Goal: Information Seeking & Learning: Find specific fact

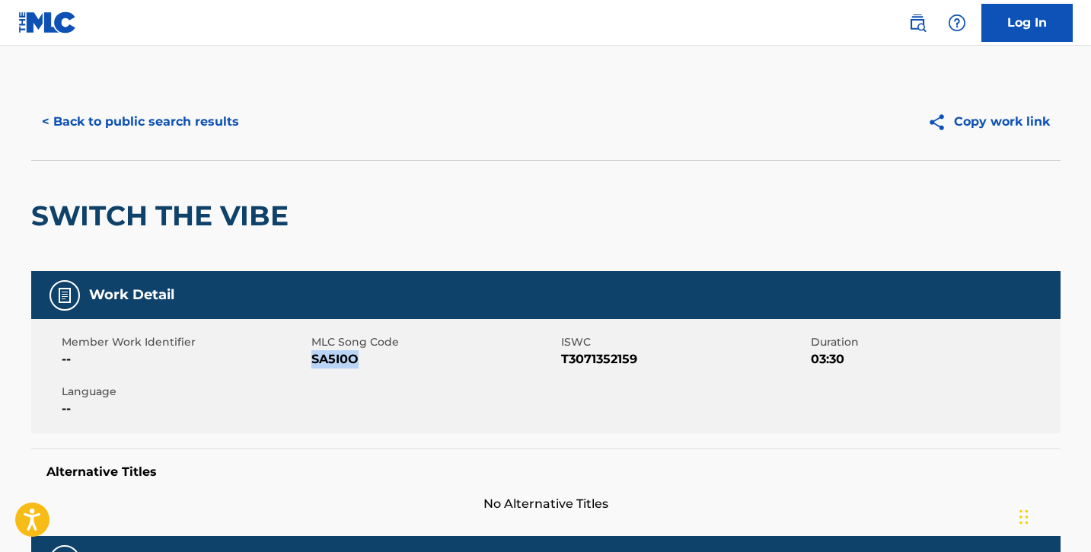
click at [92, 116] on button "< Back to public search results" at bounding box center [140, 122] width 218 height 38
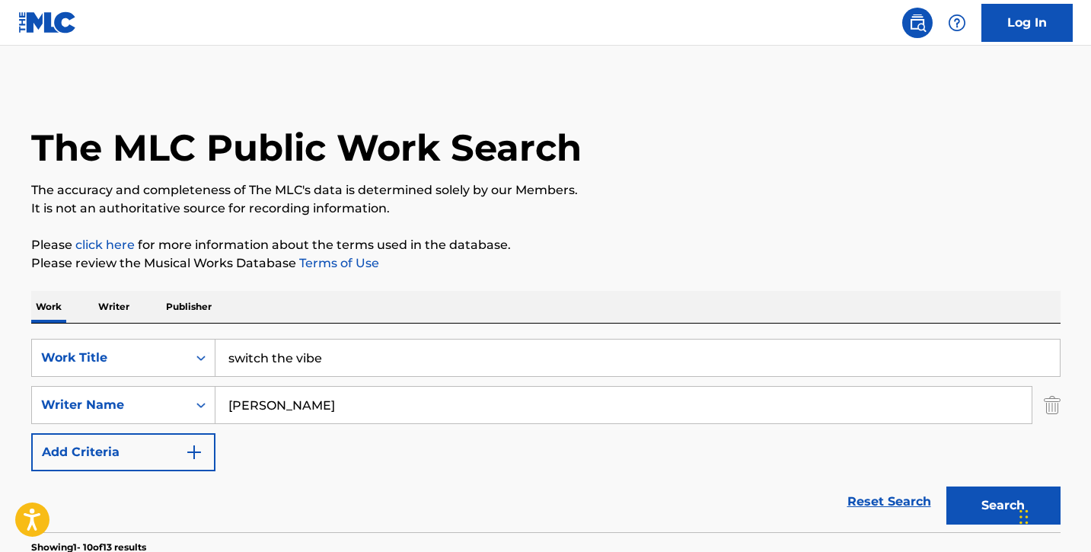
scroll to position [218, 0]
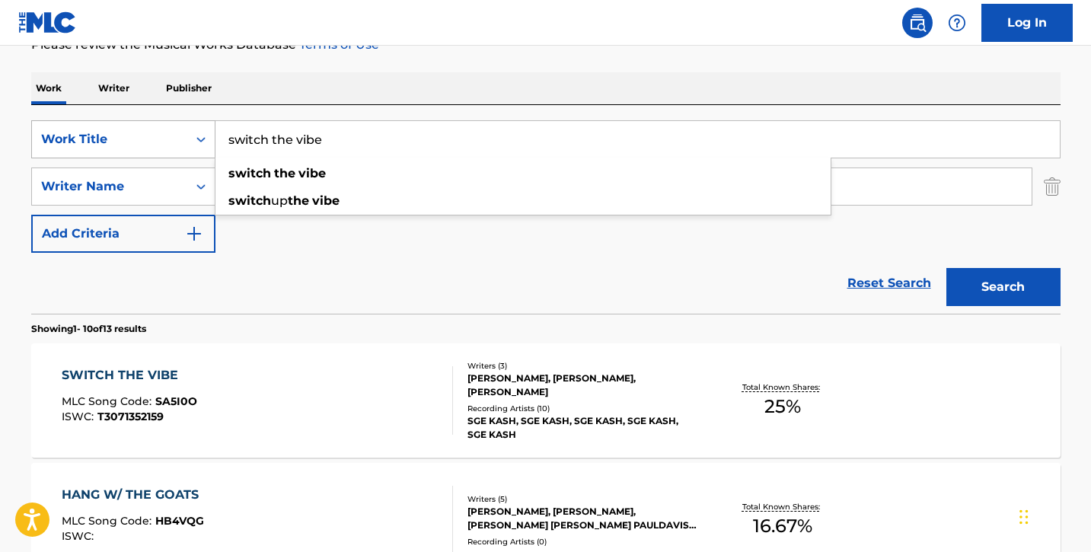
drag, startPoint x: 336, startPoint y: 136, endPoint x: 184, endPoint y: 141, distance: 151.6
click at [184, 141] on div "SearchWithCriteria4679fc17-b9db-4b16-ae55-396735d4bc86 Work Title switch the vi…" at bounding box center [545, 139] width 1029 height 38
type input "four da trap"
click at [520, 269] on div "Reset Search Search" at bounding box center [545, 283] width 1029 height 61
click at [991, 278] on button "Search" at bounding box center [1003, 287] width 114 height 38
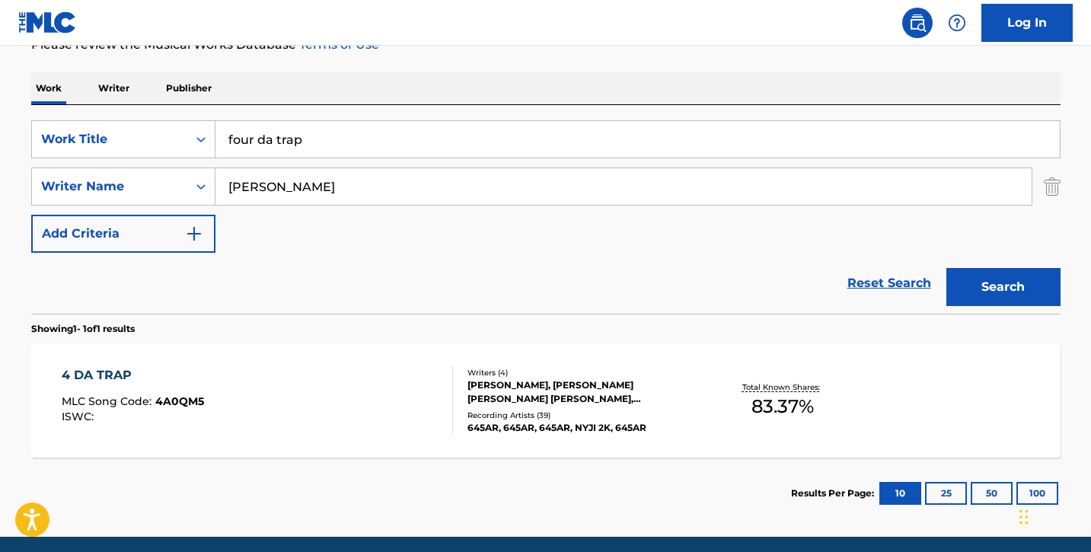
click at [375, 408] on div "4 DA TRAP MLC Song Code : 4A0QM5 ISWC :" at bounding box center [257, 400] width 391 height 69
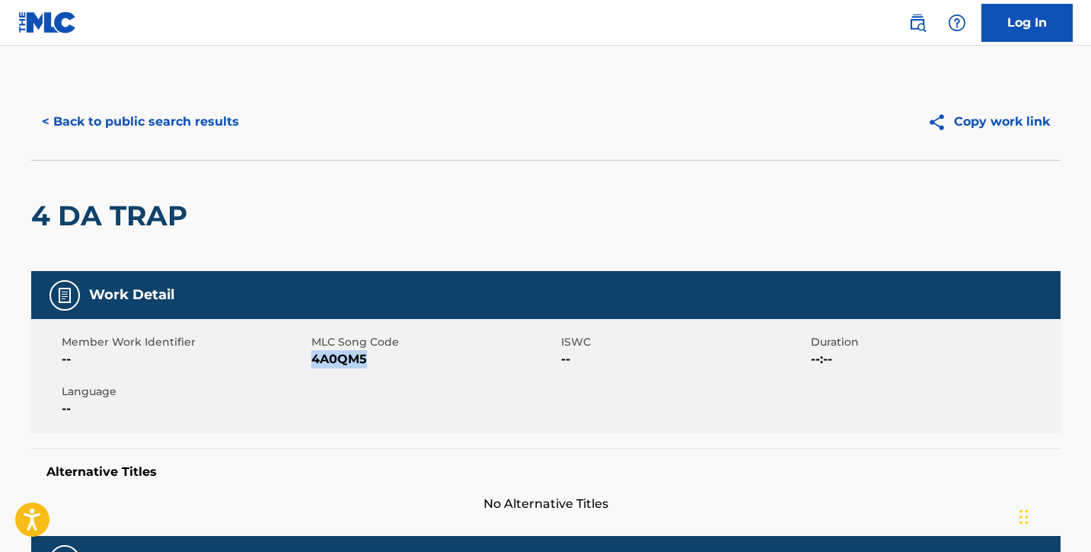
drag, startPoint x: 312, startPoint y: 359, endPoint x: 398, endPoint y: 359, distance: 86.0
click at [398, 359] on span "4A0QM5" at bounding box center [434, 359] width 246 height 18
copy span "4A0QM5"
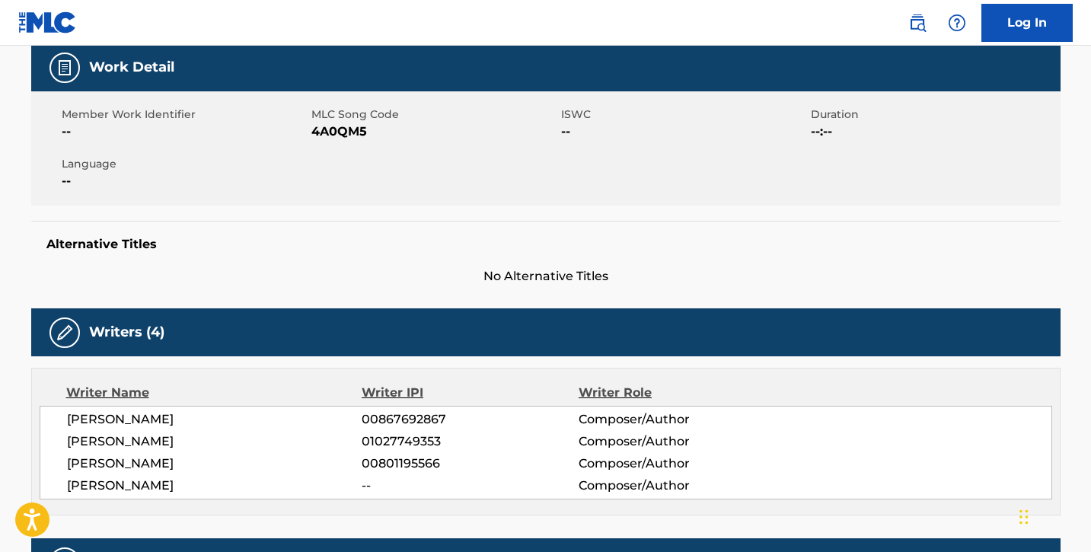
click at [309, 264] on div "Alternative Titles No Alternative Titles" at bounding box center [545, 253] width 1029 height 65
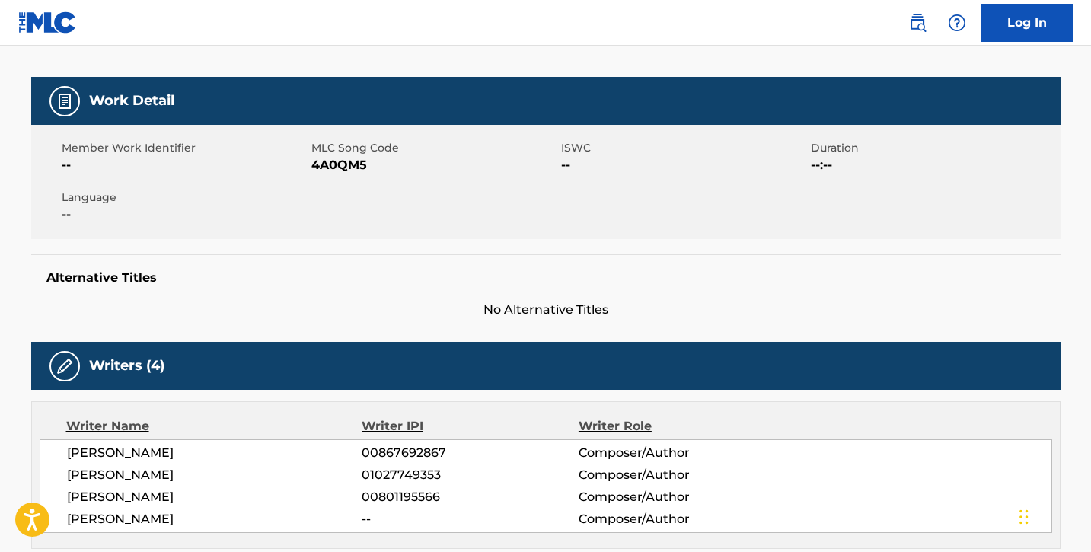
scroll to position [0, 0]
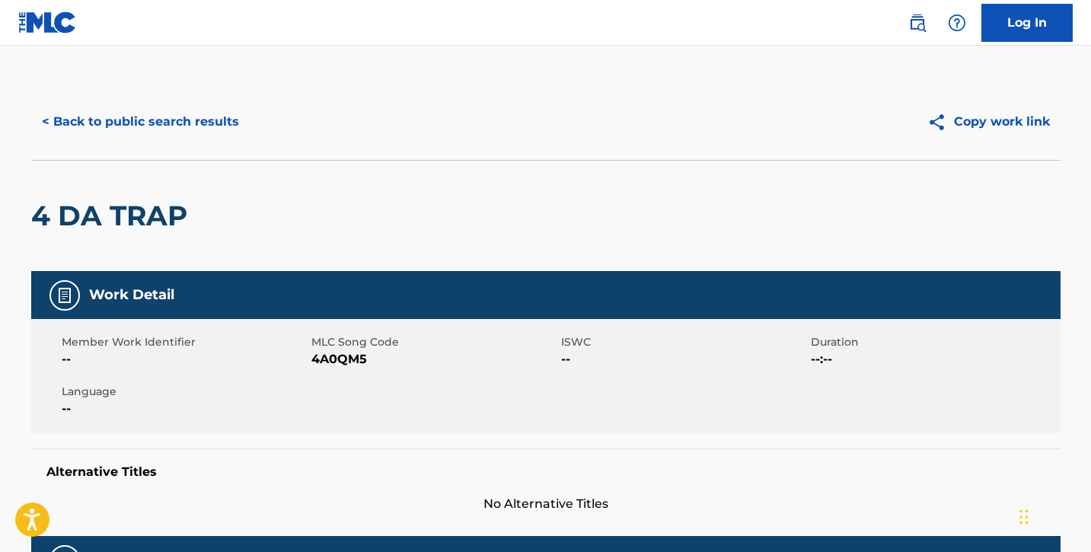
click at [76, 123] on button "< Back to public search results" at bounding box center [140, 122] width 218 height 38
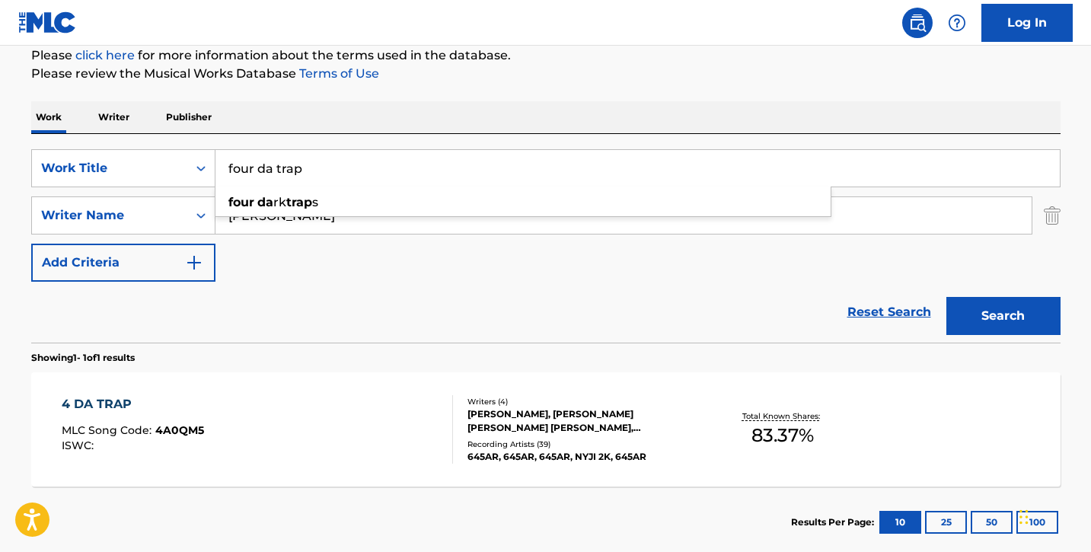
drag, startPoint x: 363, startPoint y: 171, endPoint x: 218, endPoint y: 161, distance: 145.7
click at [217, 161] on input "four da trap" at bounding box center [637, 168] width 844 height 37
type input "E"
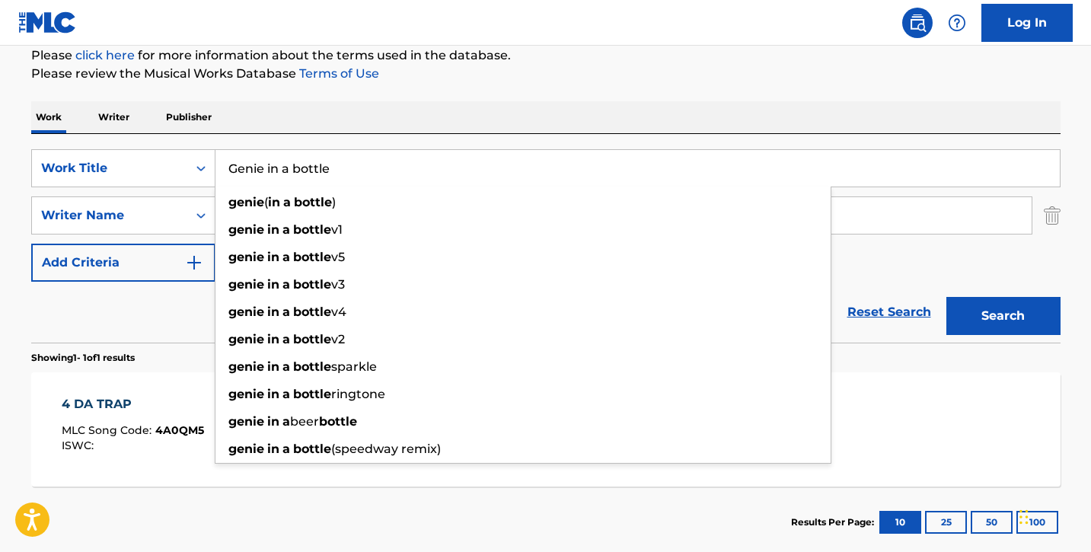
type input "Genie in a bottle"
click at [946, 297] on button "Search" at bounding box center [1003, 316] width 114 height 38
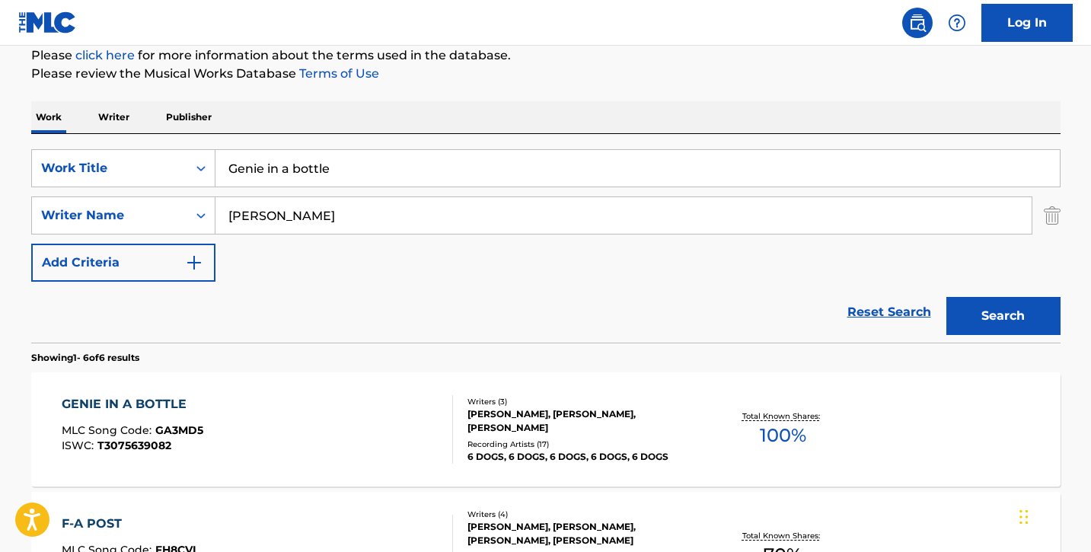
click at [289, 408] on div "GENIE IN A BOTTLE MLC Song Code : GA3MD5 ISWC : T3075639082" at bounding box center [257, 429] width 391 height 69
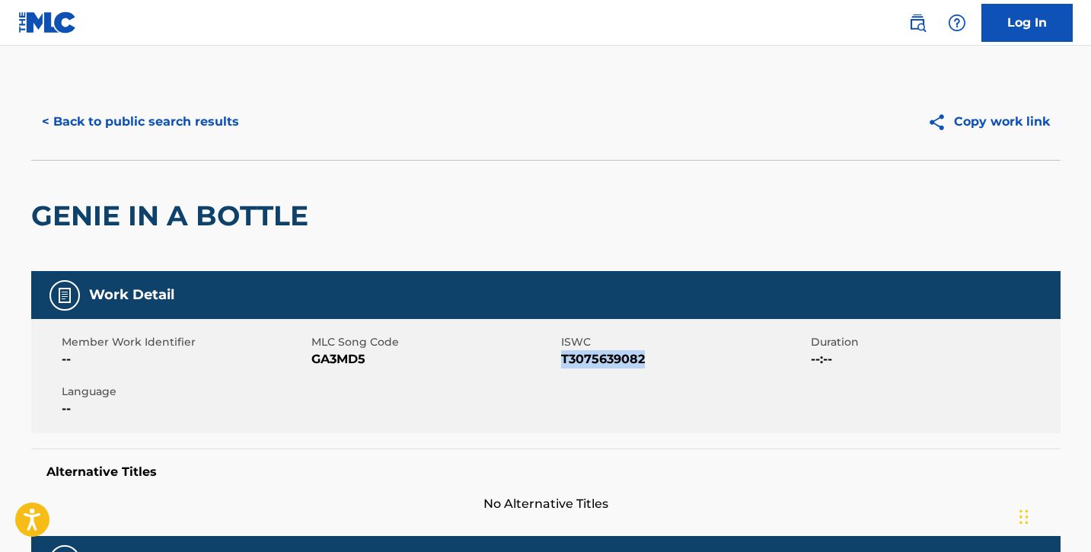
drag, startPoint x: 561, startPoint y: 362, endPoint x: 649, endPoint y: 358, distance: 88.4
click at [649, 358] on span "T3075639082" at bounding box center [684, 359] width 246 height 18
copy span "T3075639082"
drag, startPoint x: 312, startPoint y: 363, endPoint x: 371, endPoint y: 362, distance: 58.6
click at [371, 362] on span "GA3MD5" at bounding box center [434, 359] width 246 height 18
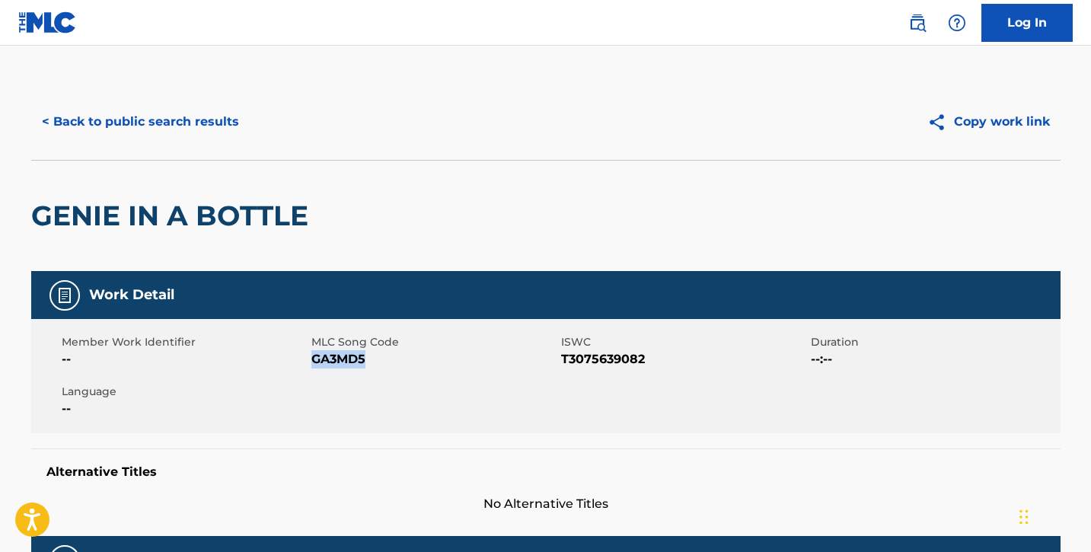
copy span "GA3MD5"
click at [91, 120] on button "< Back to public search results" at bounding box center [140, 122] width 218 height 38
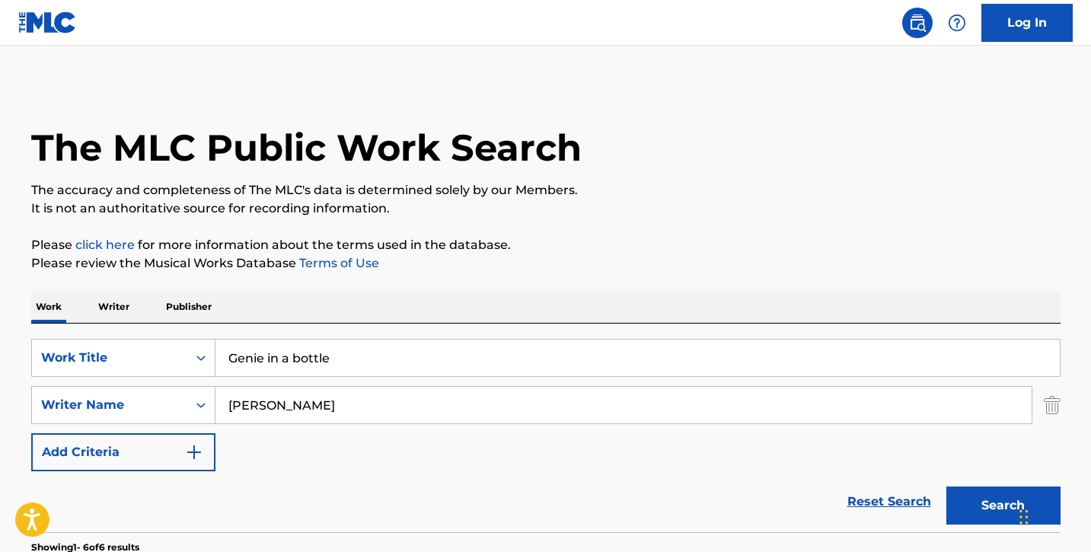
scroll to position [190, 0]
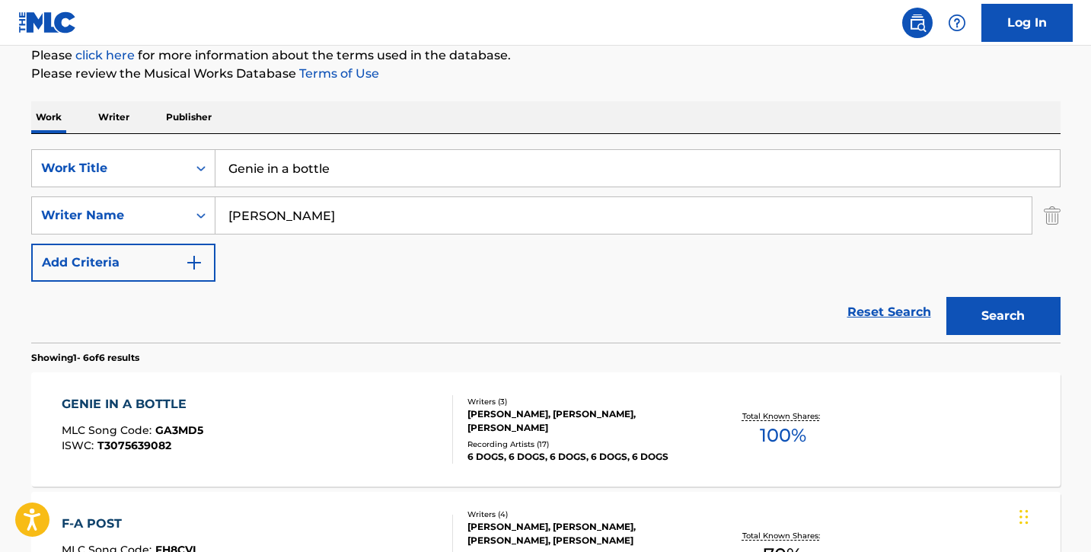
click at [326, 173] on input "Genie in a bottle" at bounding box center [637, 168] width 844 height 37
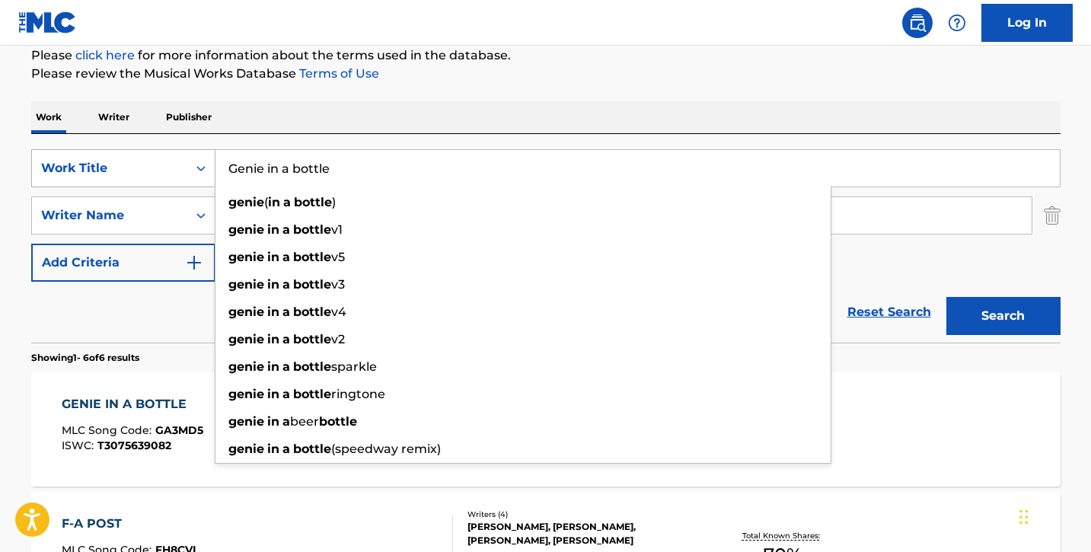
drag, startPoint x: 339, startPoint y: 171, endPoint x: 193, endPoint y: 159, distance: 145.9
click at [194, 159] on div "SearchWithCriteria4679fc17-b9db-4b16-ae55-396735d4bc86 Work Title Genie in a bo…" at bounding box center [545, 168] width 1029 height 38
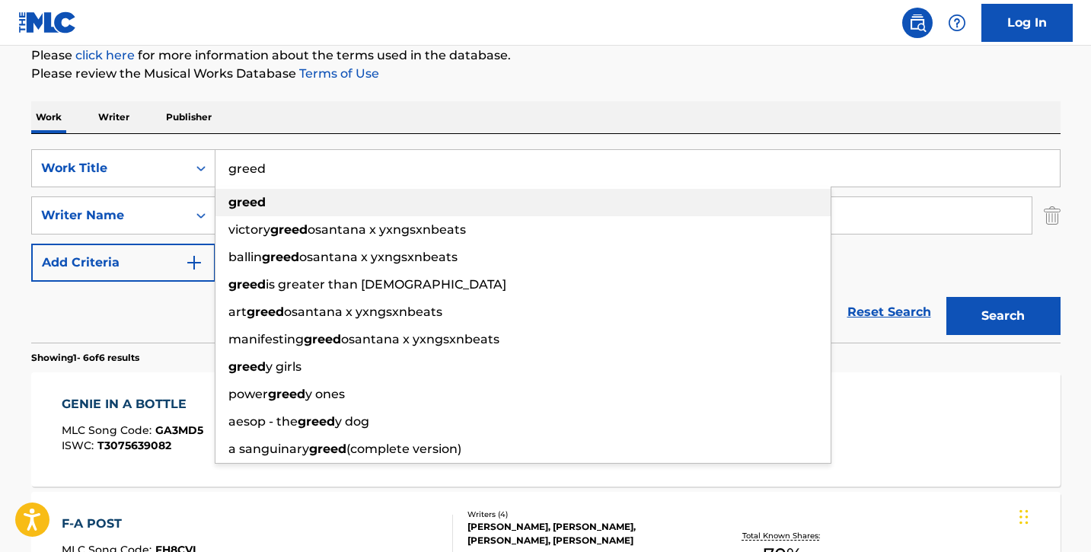
type input "greed"
click at [539, 196] on div "greed" at bounding box center [522, 202] width 615 height 27
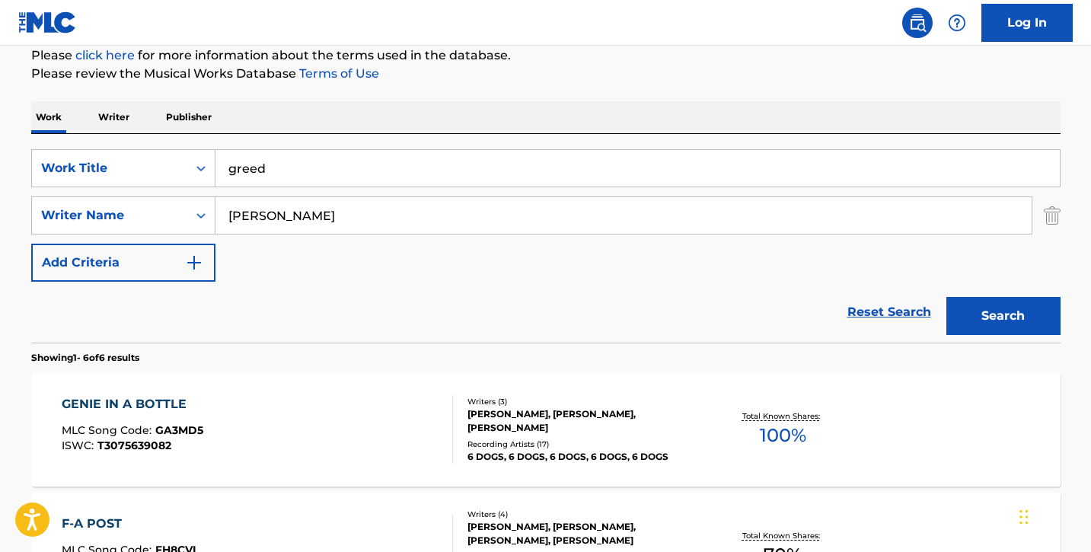
drag, startPoint x: 1029, startPoint y: 314, endPoint x: 760, endPoint y: 302, distance: 269.7
click at [759, 302] on div "Reset Search Search" at bounding box center [545, 312] width 1029 height 61
click at [728, 439] on div "Total Known Shares: 100 %" at bounding box center [782, 430] width 171 height 46
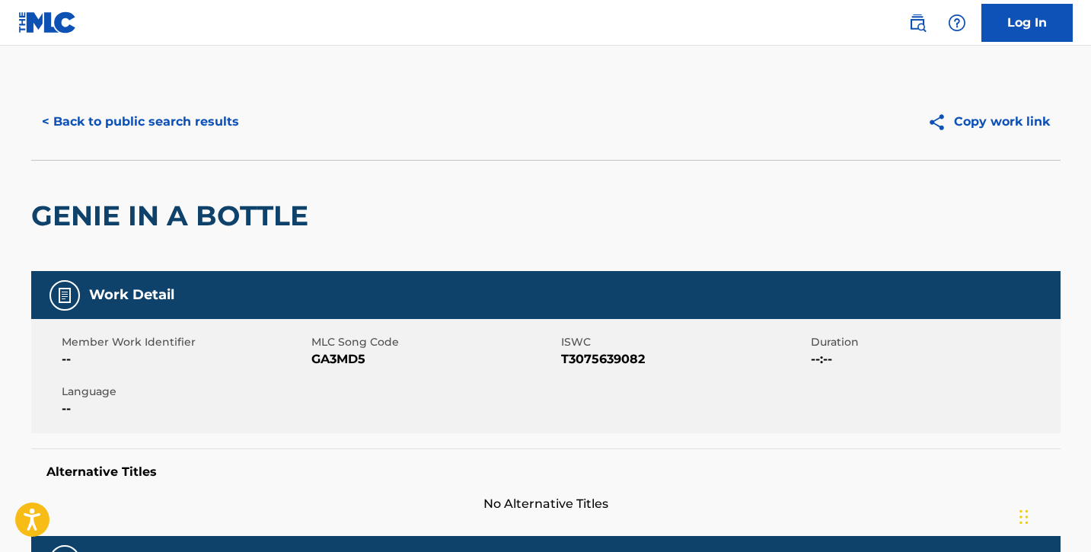
click at [123, 126] on button "< Back to public search results" at bounding box center [140, 122] width 218 height 38
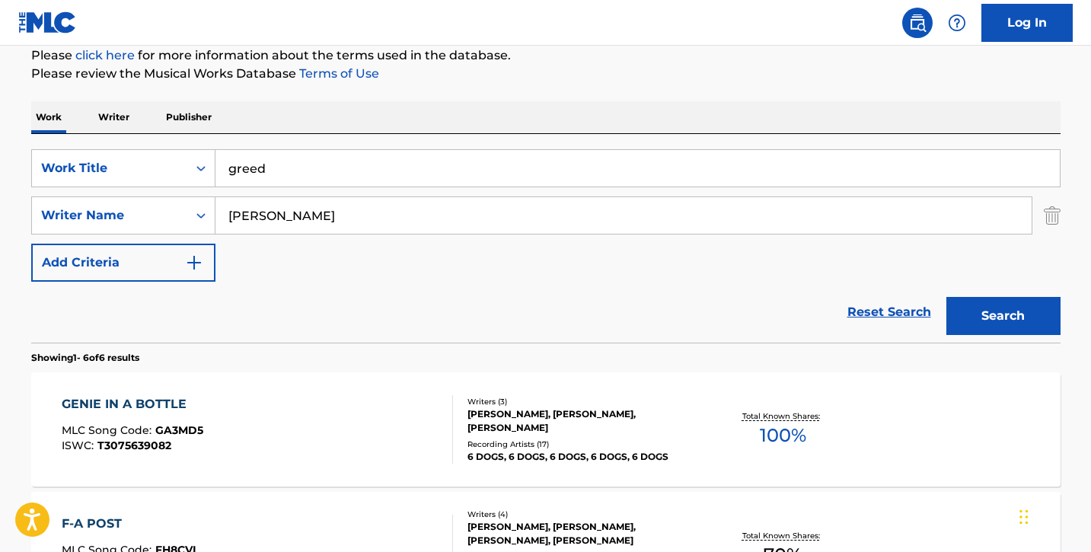
click at [1024, 314] on button "Search" at bounding box center [1003, 316] width 114 height 38
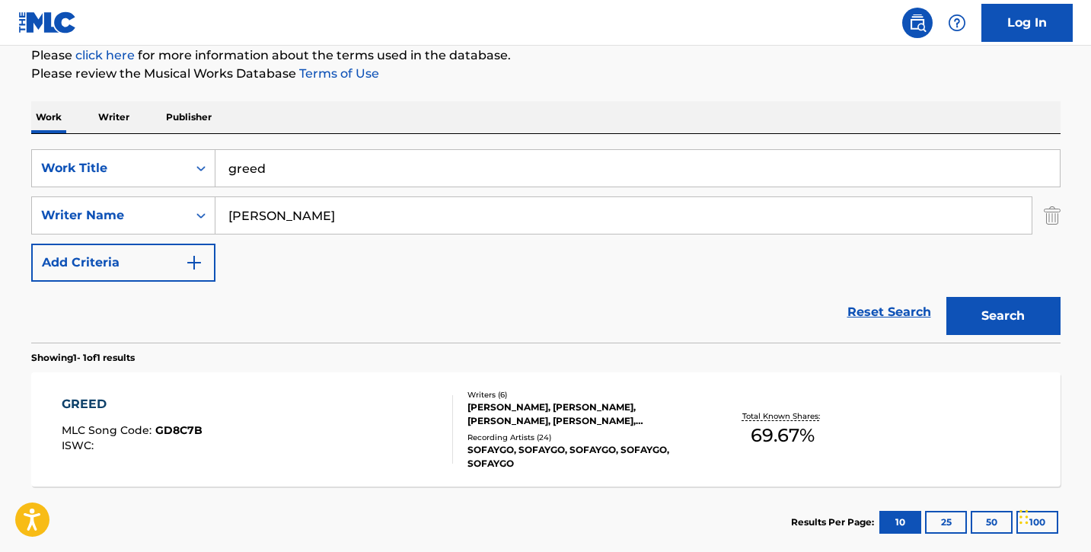
click at [356, 424] on div "GREED MLC Song Code : GD8C7B ISWC :" at bounding box center [257, 429] width 391 height 69
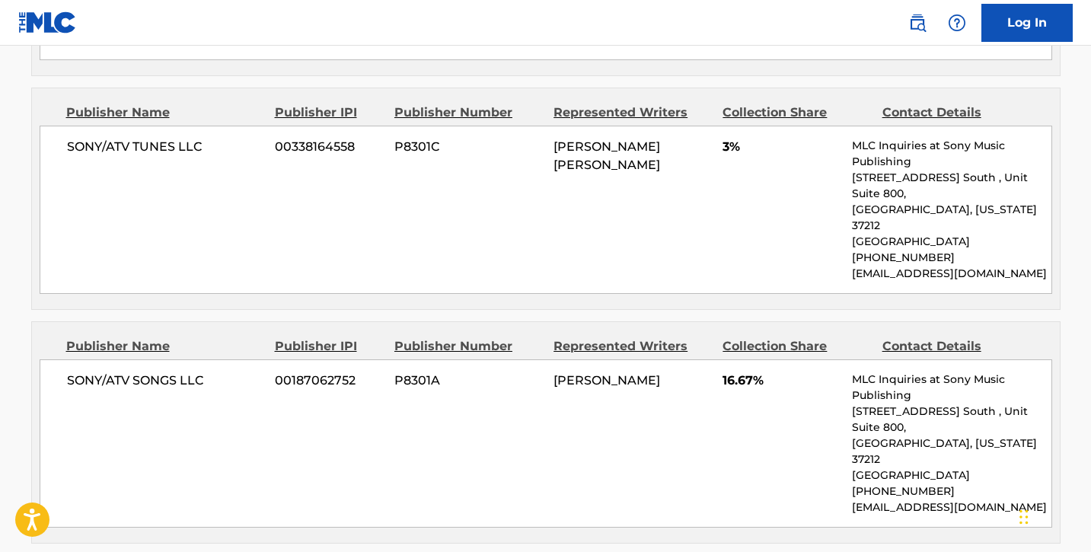
scroll to position [982, 0]
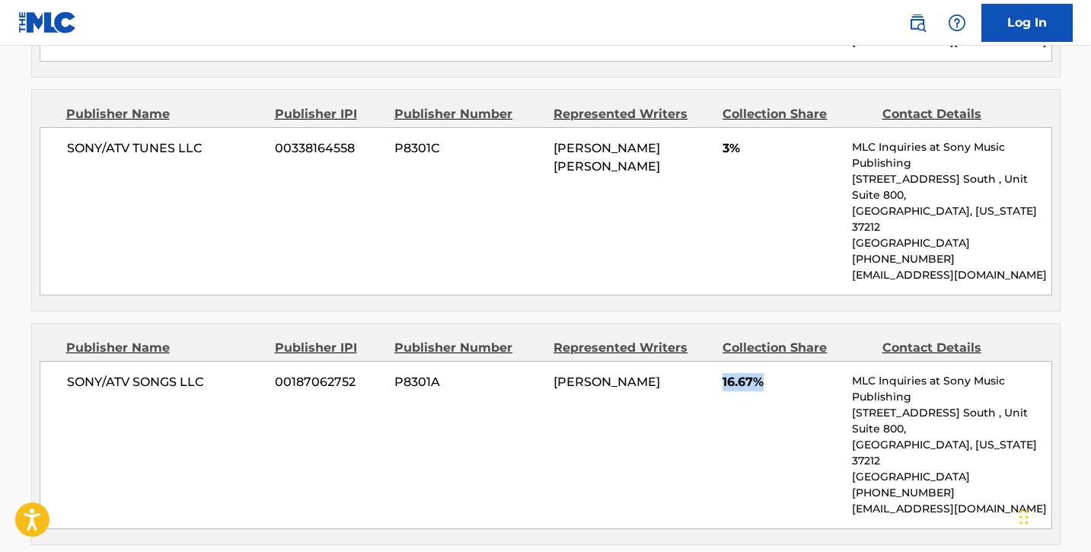
drag, startPoint x: 724, startPoint y: 331, endPoint x: 779, endPoint y: 333, distance: 54.8
click at [779, 373] on span "16.67%" at bounding box center [781, 382] width 118 height 18
copy span "16.67%"
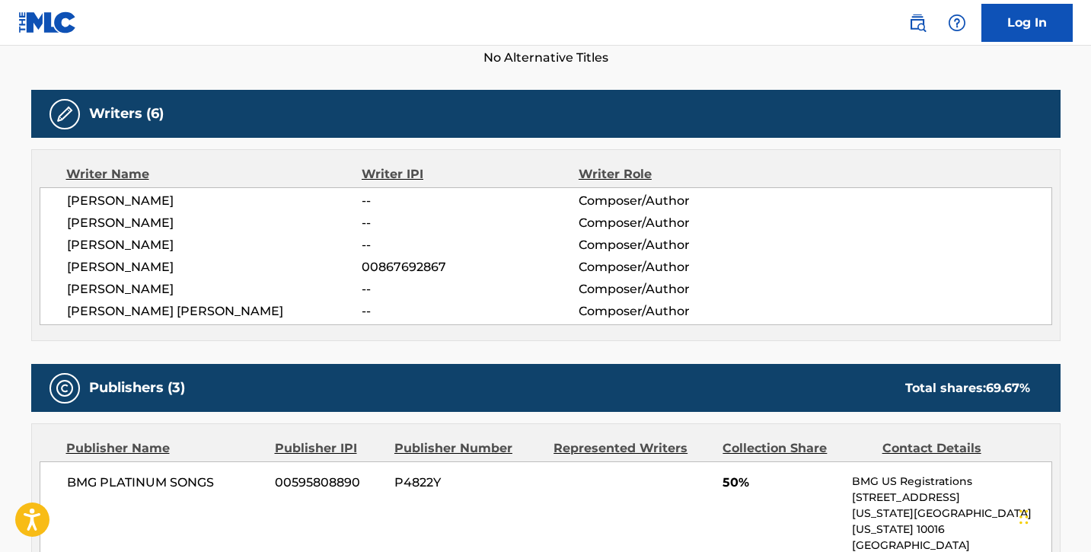
scroll to position [0, 0]
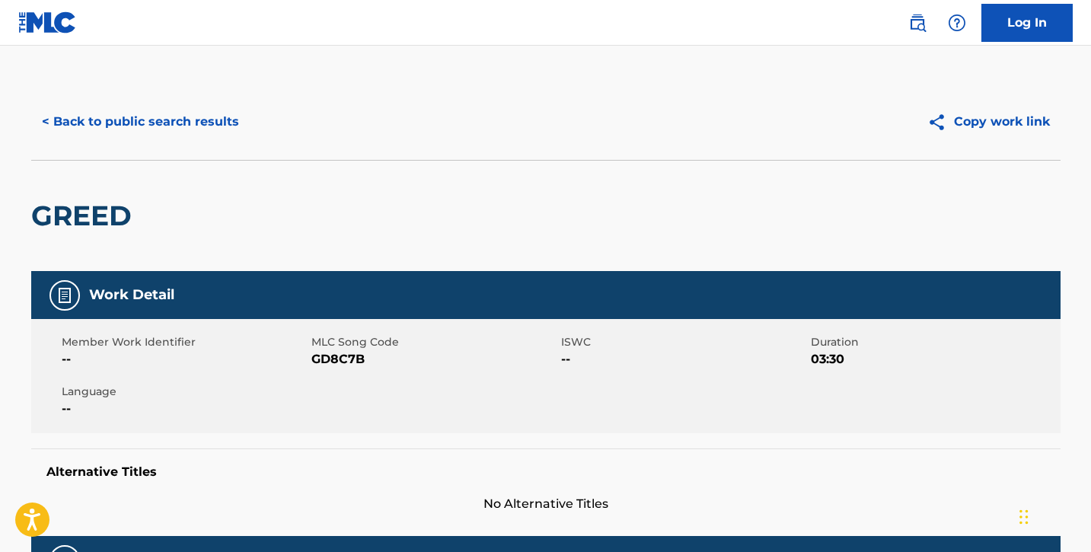
click at [114, 126] on button "< Back to public search results" at bounding box center [140, 122] width 218 height 38
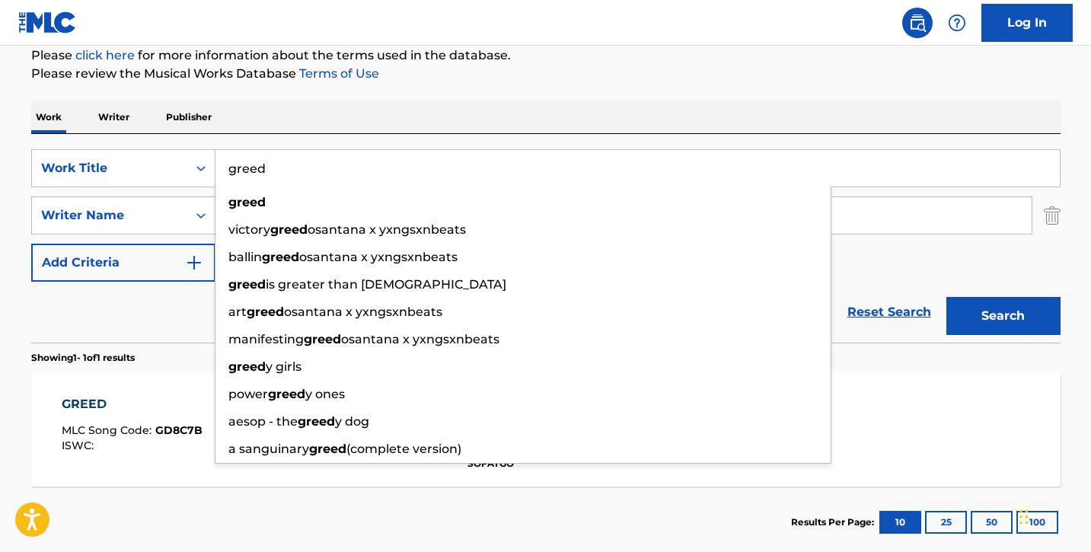
drag, startPoint x: 316, startPoint y: 178, endPoint x: 236, endPoint y: 170, distance: 80.4
click at [236, 170] on input "greed" at bounding box center [637, 168] width 844 height 37
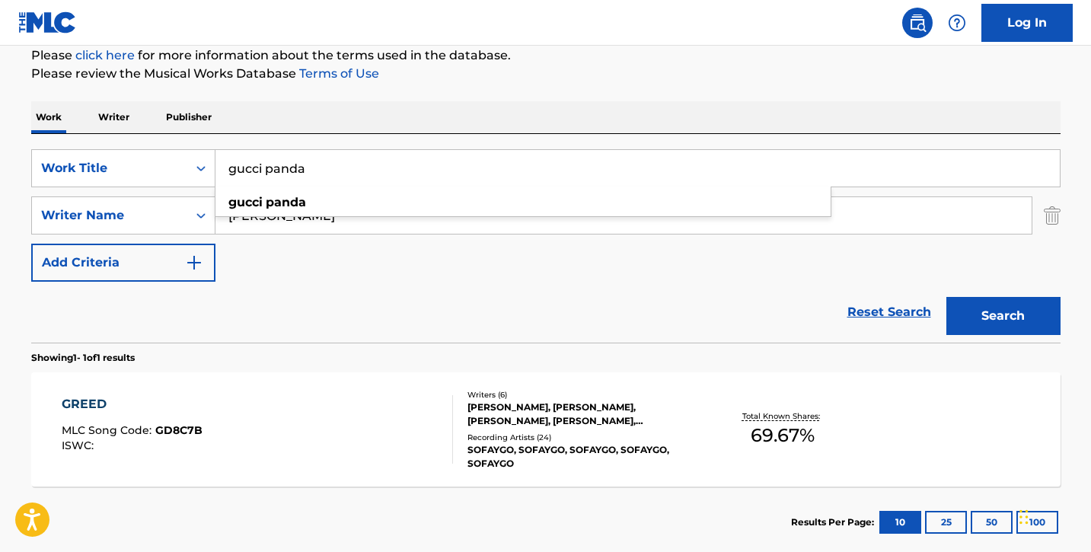
type input "gucci panda"
click at [946, 297] on button "Search" at bounding box center [1003, 316] width 114 height 38
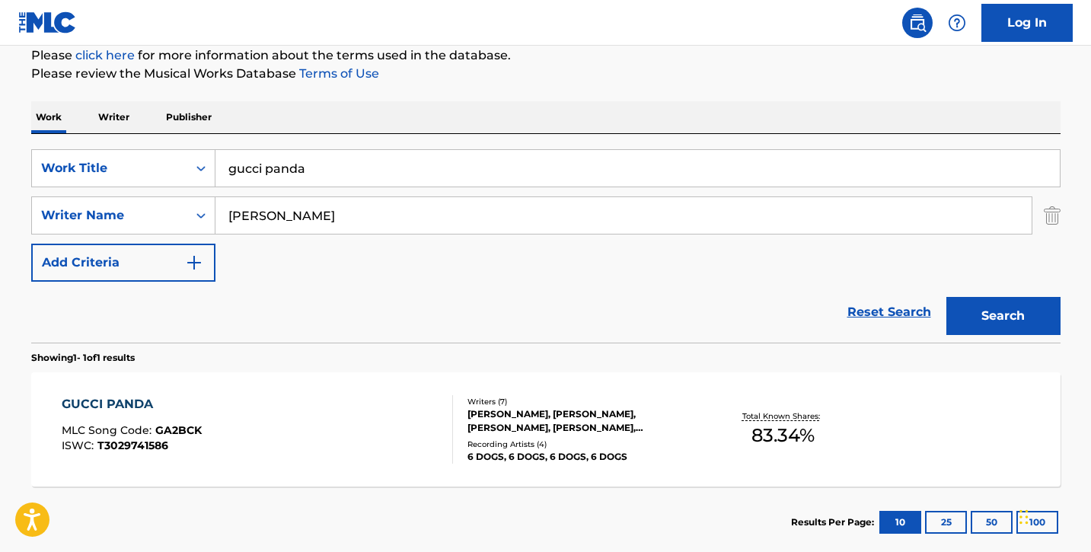
scroll to position [252, 0]
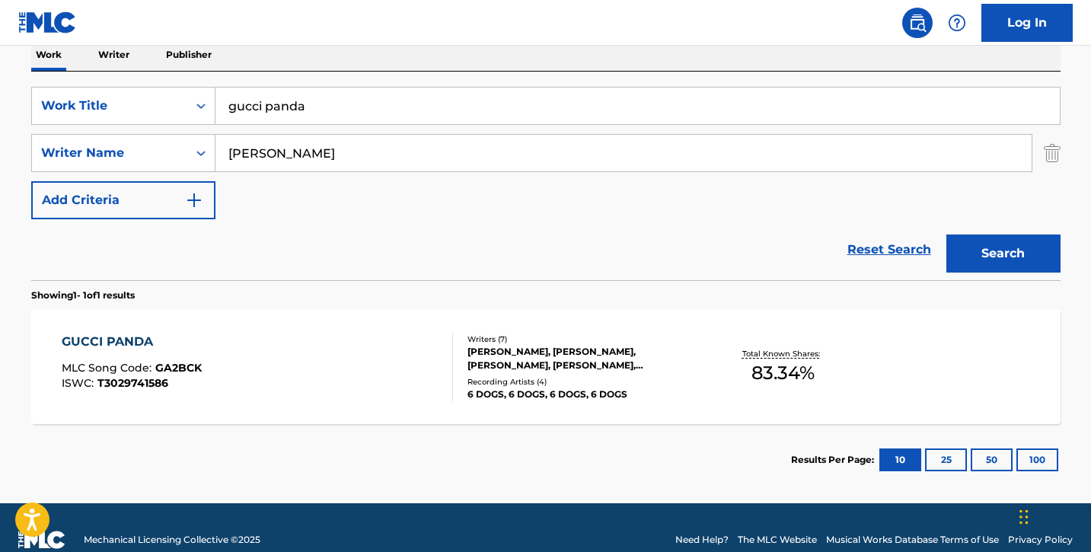
click at [329, 362] on div "GUCCI PANDA MLC Song Code : GA2BCK ISWC : T3029741586" at bounding box center [257, 367] width 391 height 69
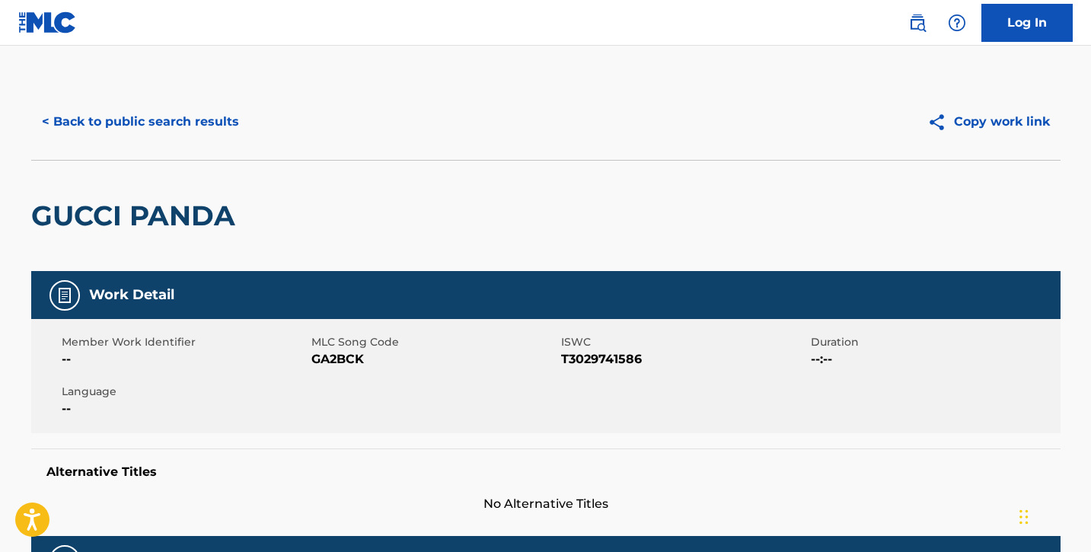
click at [126, 122] on button "< Back to public search results" at bounding box center [140, 122] width 218 height 38
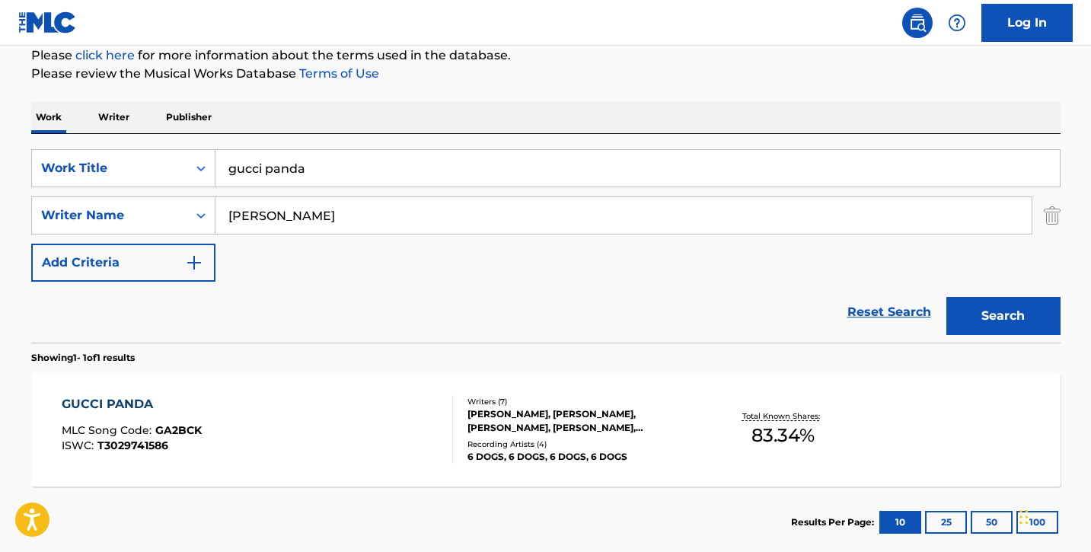
click at [447, 167] on input "gucci panda" at bounding box center [637, 168] width 844 height 37
drag, startPoint x: 447, startPoint y: 167, endPoint x: 169, endPoint y: 135, distance: 279.8
click at [169, 135] on div "SearchWithCriteria4679fc17-b9db-4b16-ae55-396735d4bc86 Work Title gucci panda g…" at bounding box center [545, 238] width 1029 height 209
type input "HANG WITH GOATS"
click at [946, 297] on button "Search" at bounding box center [1003, 316] width 114 height 38
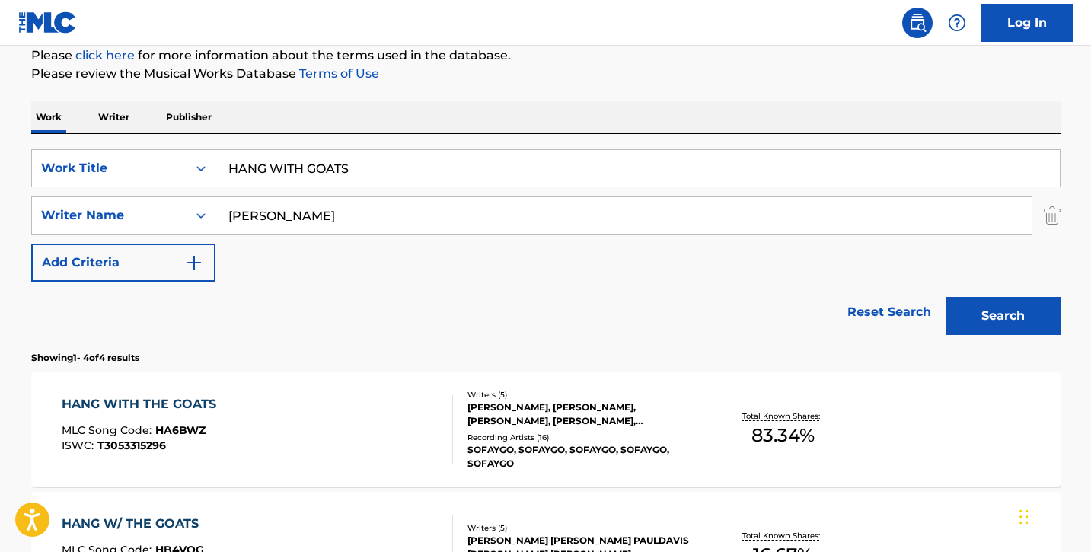
click at [278, 431] on div "HANG WITH THE GOATS MLC Song Code : HA6BWZ ISWC : T3053315296" at bounding box center [257, 429] width 391 height 69
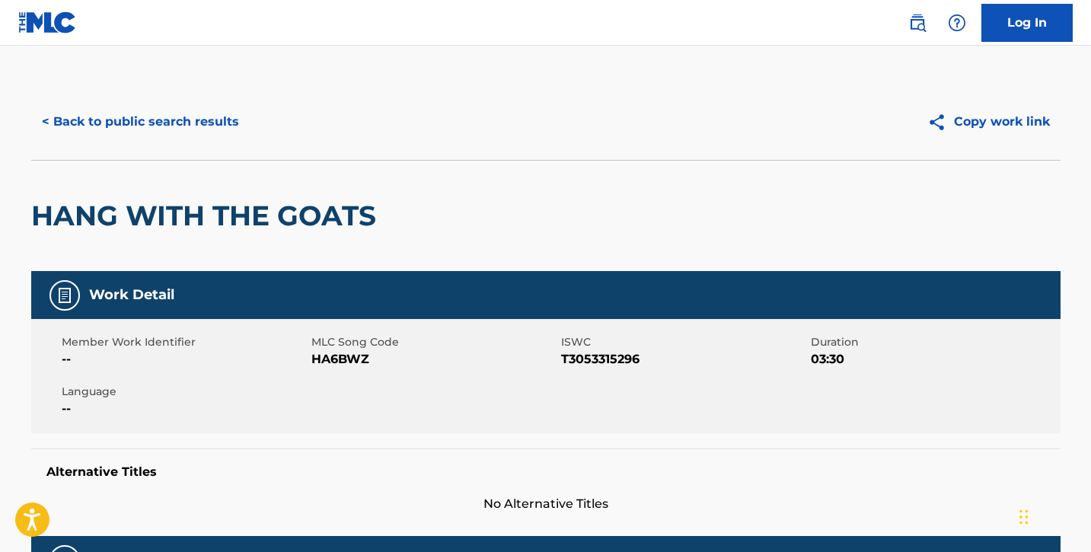
click at [343, 440] on div "Work Detail Member Work Identifier -- MLC Song Code HA6BWZ ISWC T3053315296 Dur…" at bounding box center [545, 392] width 1029 height 242
drag, startPoint x: 311, startPoint y: 359, endPoint x: 386, endPoint y: 359, distance: 74.6
click at [386, 359] on span "HA6BWZ" at bounding box center [434, 359] width 246 height 18
copy span "HA6BWZ"
drag, startPoint x: 562, startPoint y: 362, endPoint x: 649, endPoint y: 359, distance: 86.8
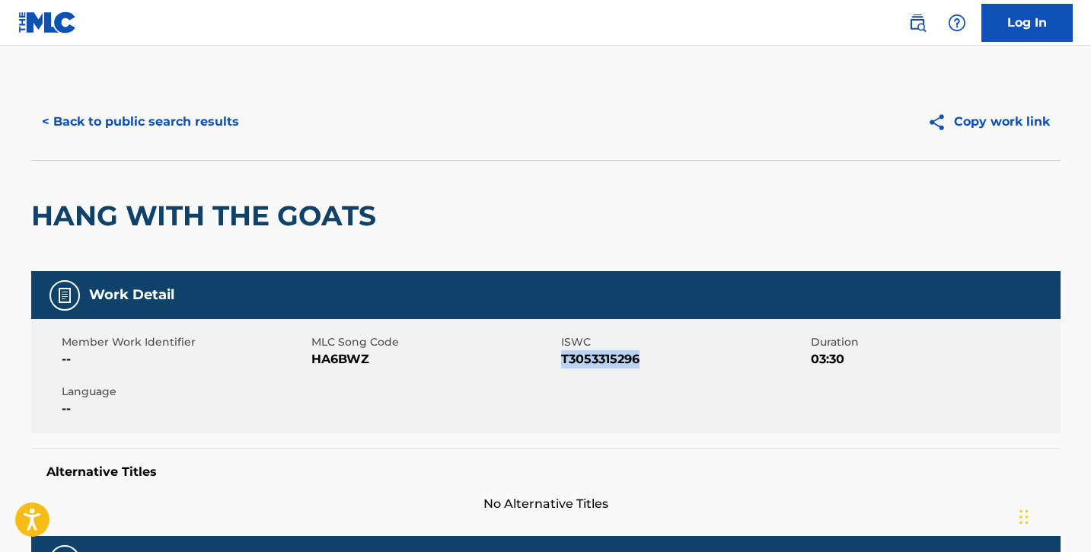
click at [649, 359] on span "T3053315296" at bounding box center [684, 359] width 246 height 18
copy span "T3053315296"
click at [144, 123] on button "< Back to public search results" at bounding box center [140, 122] width 218 height 38
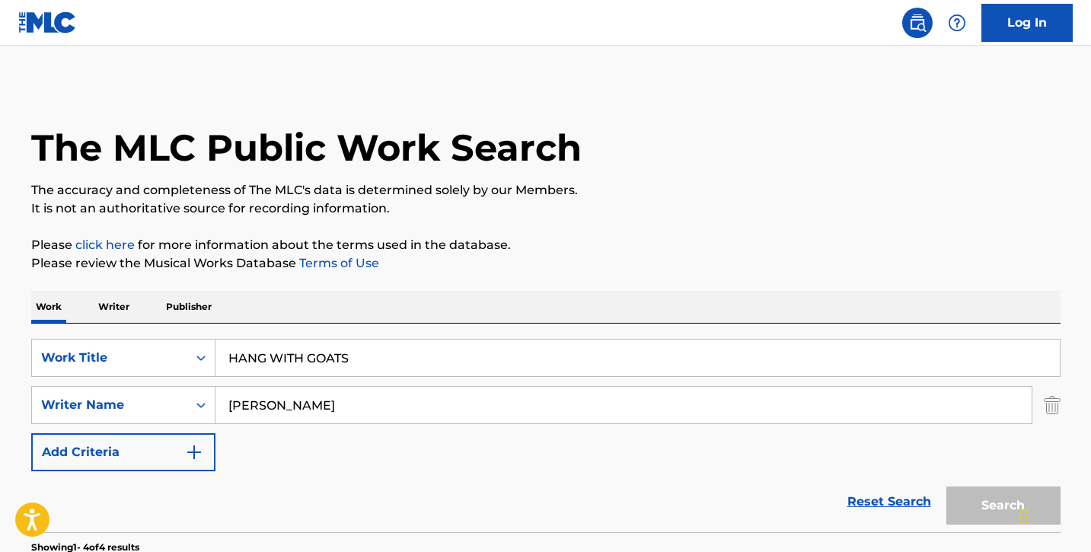
scroll to position [190, 0]
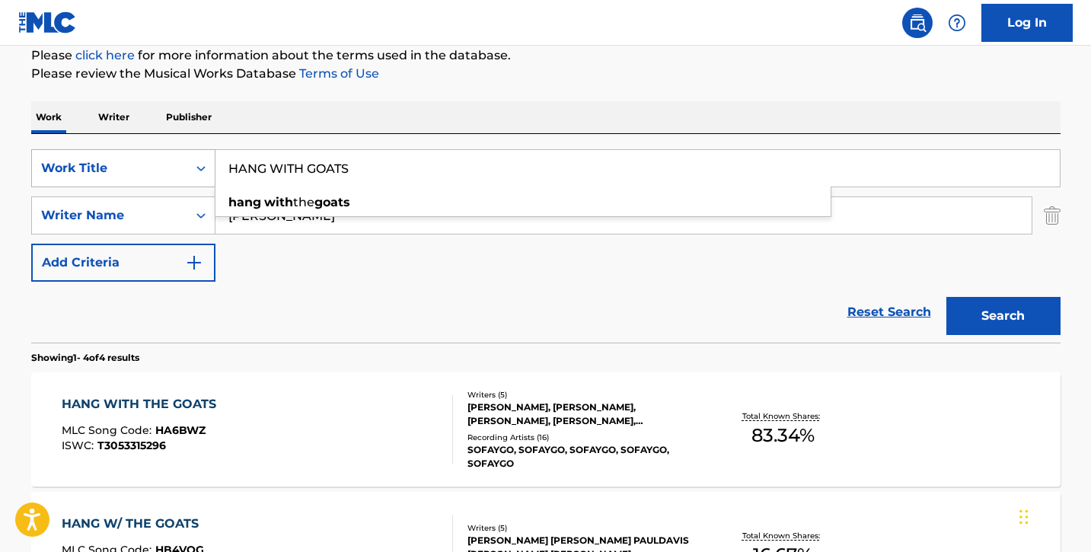
drag, startPoint x: 407, startPoint y: 169, endPoint x: 131, endPoint y: 157, distance: 275.9
click at [131, 157] on div "SearchWithCriteria4679fc17-b9db-4b16-ae55-396735d4bc86 Work Title HANG WITH GOA…" at bounding box center [545, 168] width 1029 height 38
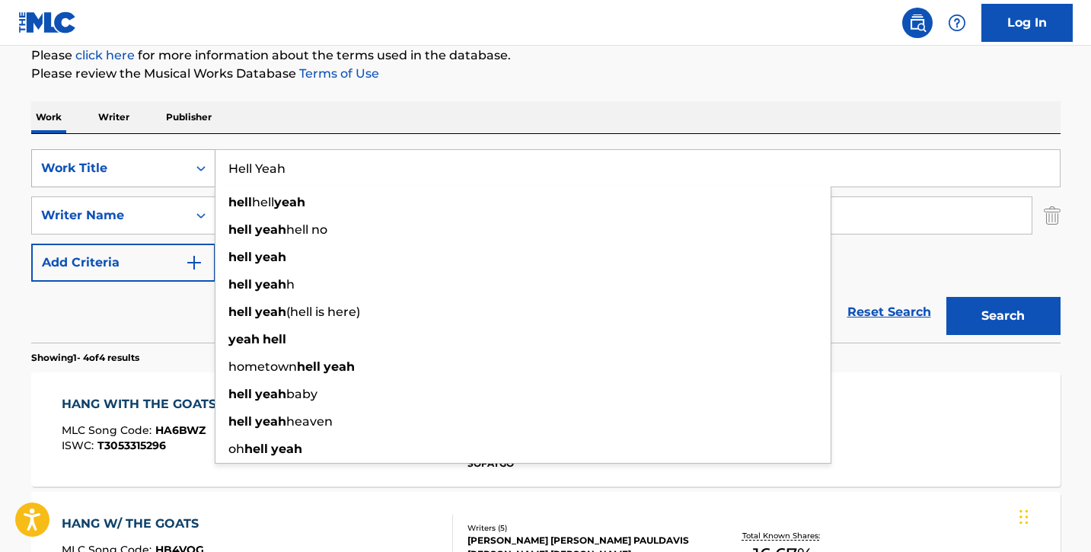
type input "Hell Yeah"
click at [946, 297] on button "Search" at bounding box center [1003, 316] width 114 height 38
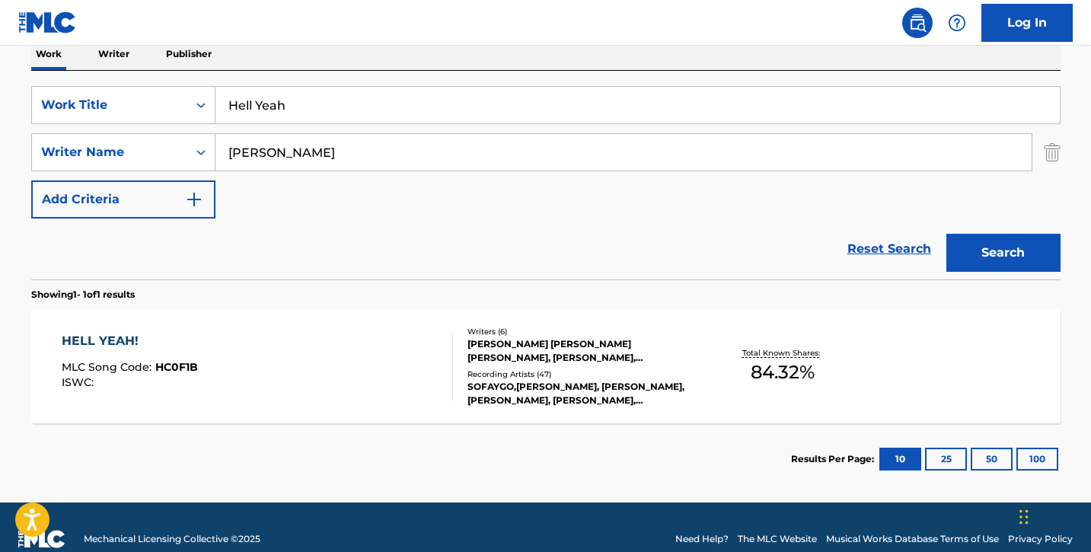
scroll to position [276, 0]
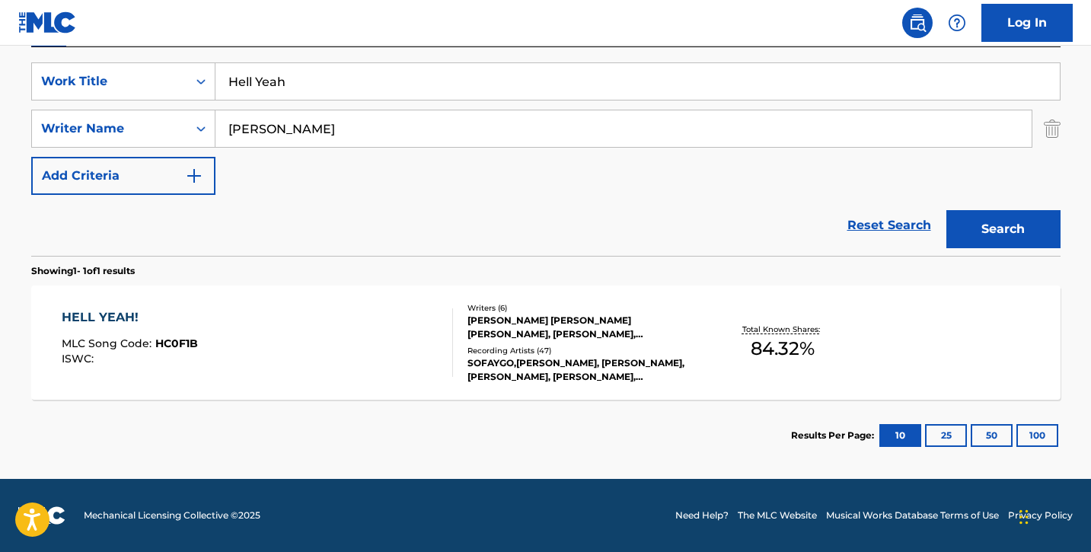
click at [332, 350] on div "HELL YEAH! MLC Song Code : HC0F1B ISWC :" at bounding box center [257, 342] width 391 height 69
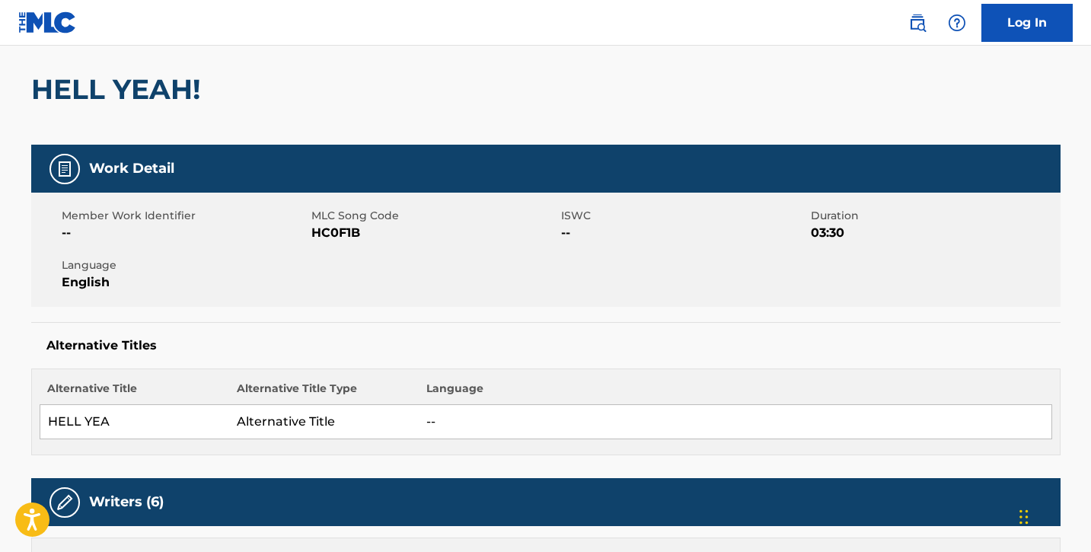
scroll to position [124, 0]
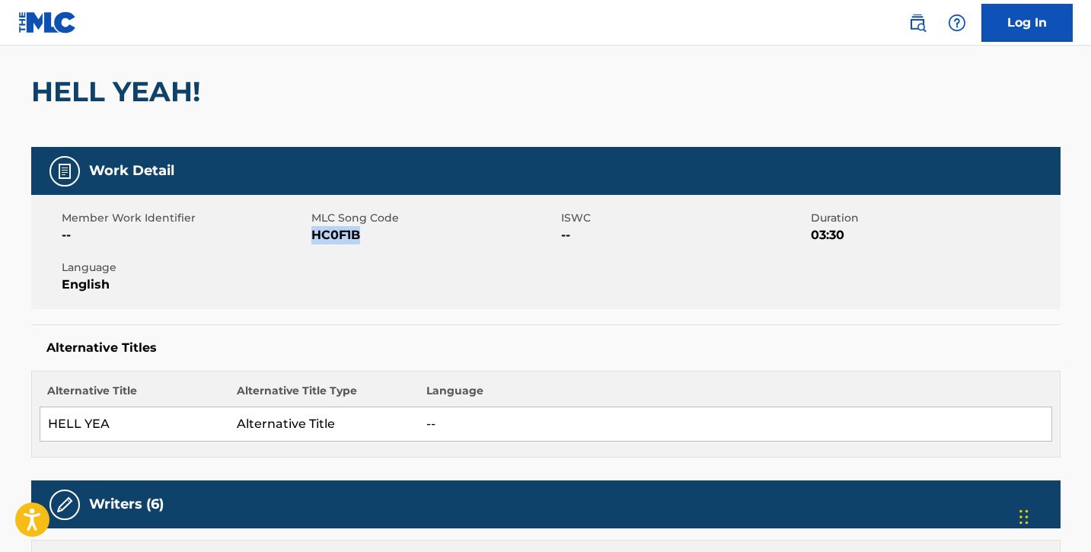
drag, startPoint x: 313, startPoint y: 235, endPoint x: 397, endPoint y: 238, distance: 84.5
click at [397, 238] on span "HC0F1B" at bounding box center [434, 235] width 246 height 18
copy span "HC0F1B"
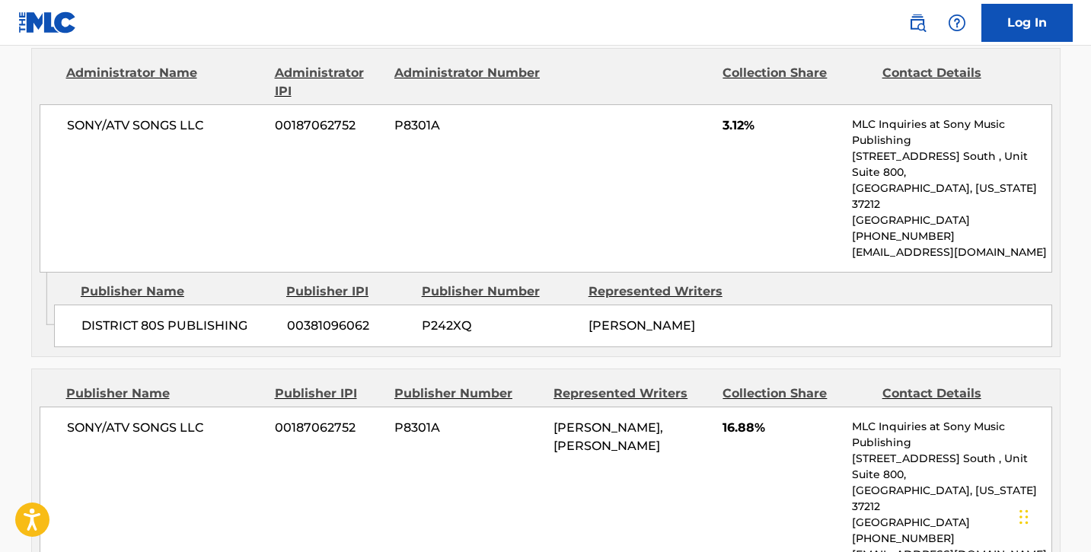
scroll to position [1207, 0]
